Goal: Navigation & Orientation: Find specific page/section

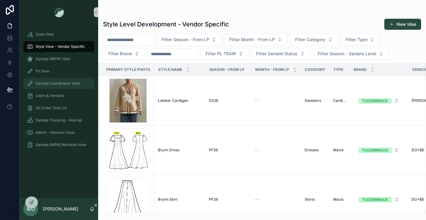
click at [62, 84] on span "Sample Coordinator View" at bounding box center [58, 83] width 44 height 5
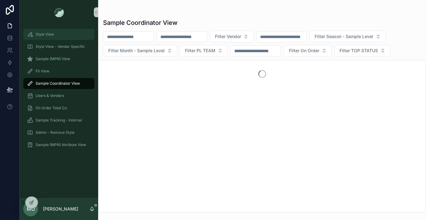
click at [50, 31] on div "Style View" at bounding box center [59, 34] width 64 height 10
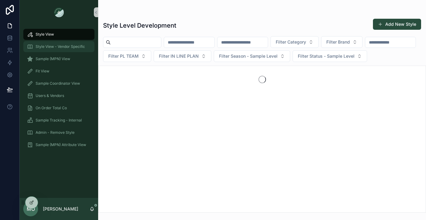
click at [50, 47] on span "Style View - Vendor Specific" at bounding box center [60, 46] width 49 height 5
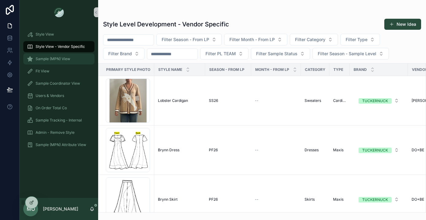
click at [50, 59] on span "Sample (MPN) View" at bounding box center [53, 58] width 35 height 5
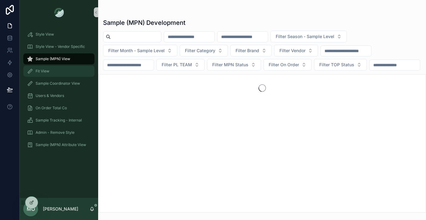
click at [48, 72] on span "Fit View" at bounding box center [43, 71] width 14 height 5
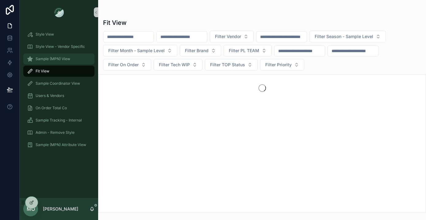
click at [44, 59] on span "Sample (MPN) View" at bounding box center [53, 58] width 35 height 5
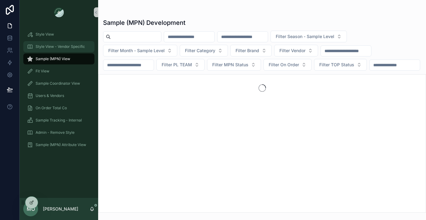
click at [43, 48] on span "Style View - Vendor Specific" at bounding box center [60, 46] width 49 height 5
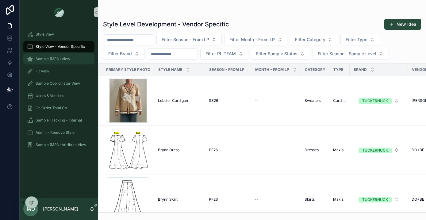
click at [43, 57] on span "Sample (MPN) View" at bounding box center [53, 58] width 35 height 5
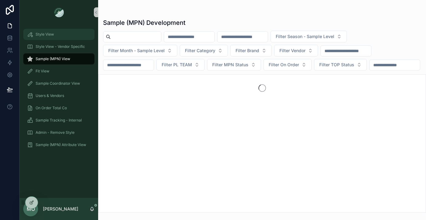
click at [37, 34] on span "Style View" at bounding box center [45, 34] width 18 height 5
